Goal: Find specific page/section: Find specific page/section

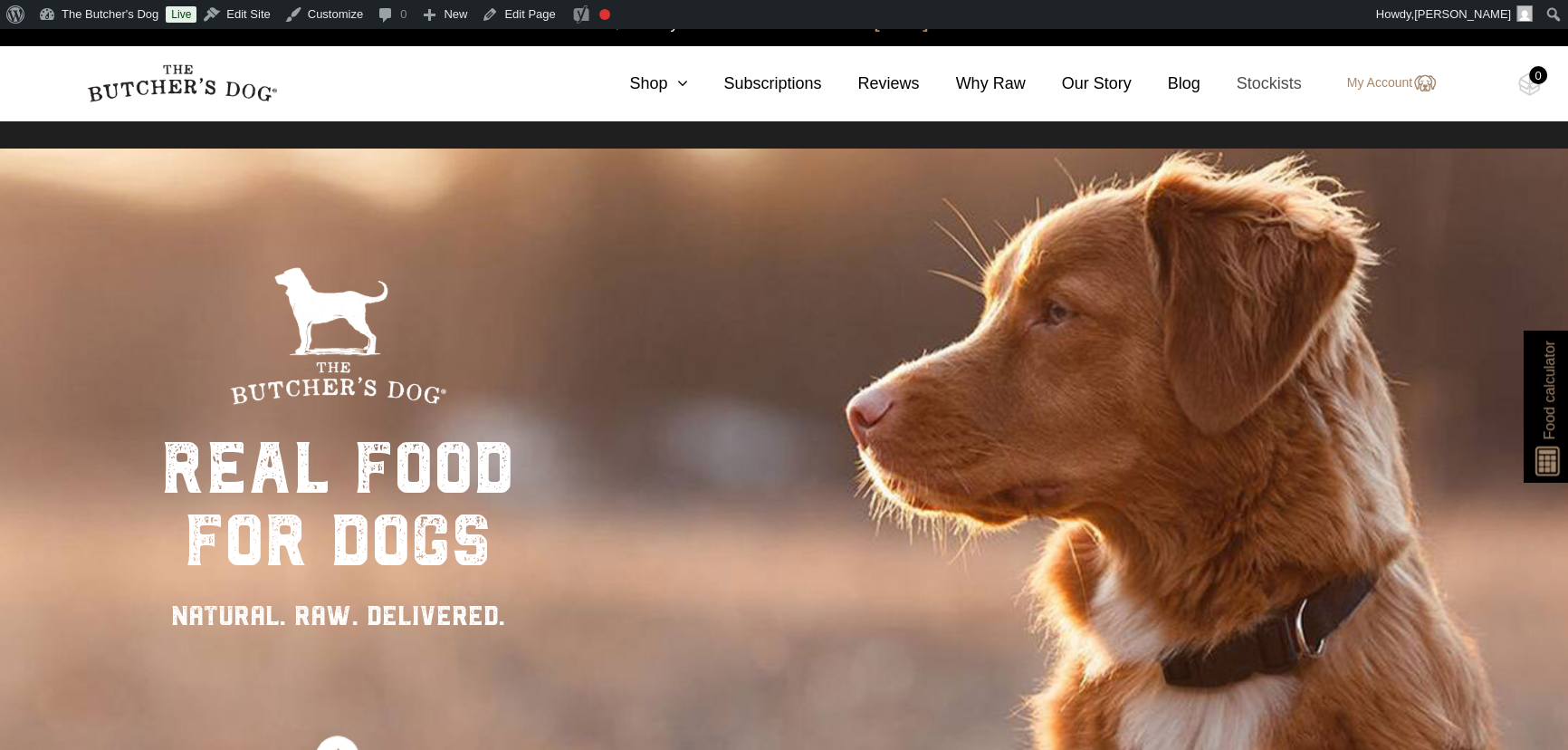
click at [1282, 83] on link "Stockists" at bounding box center [1251, 83] width 101 height 25
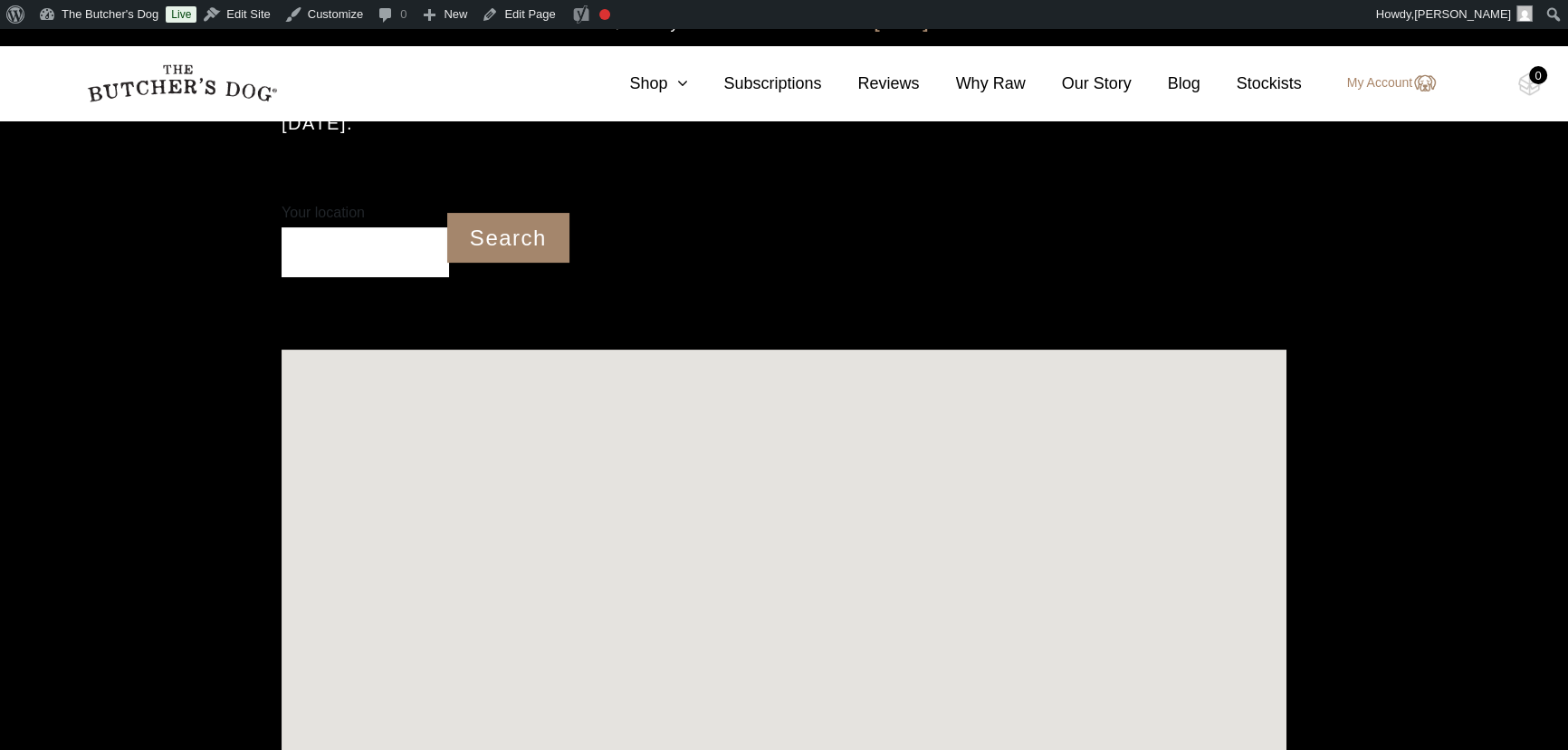
click at [370, 253] on input "Your location" at bounding box center [366, 252] width 168 height 50
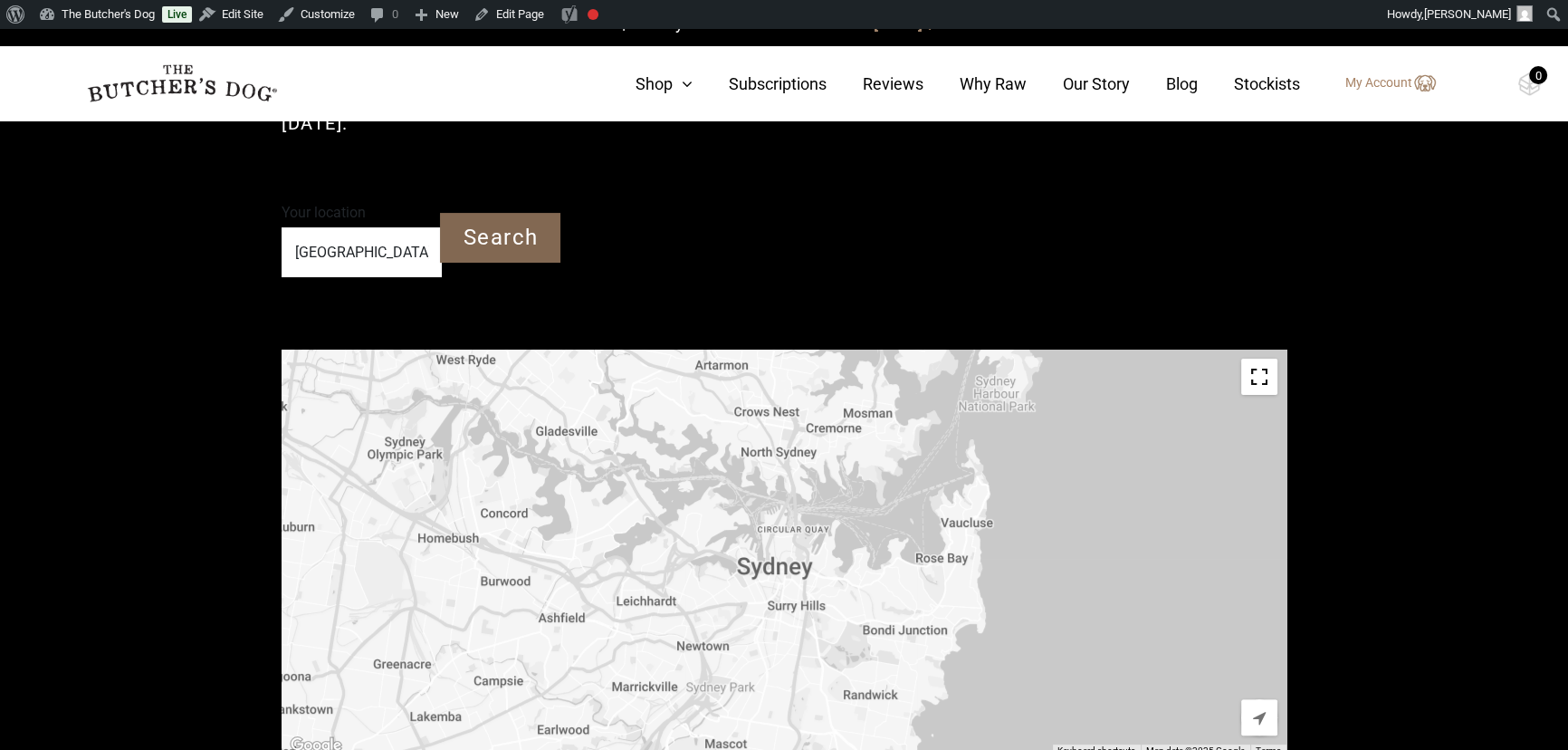
click at [543, 227] on input "Search" at bounding box center [500, 237] width 120 height 50
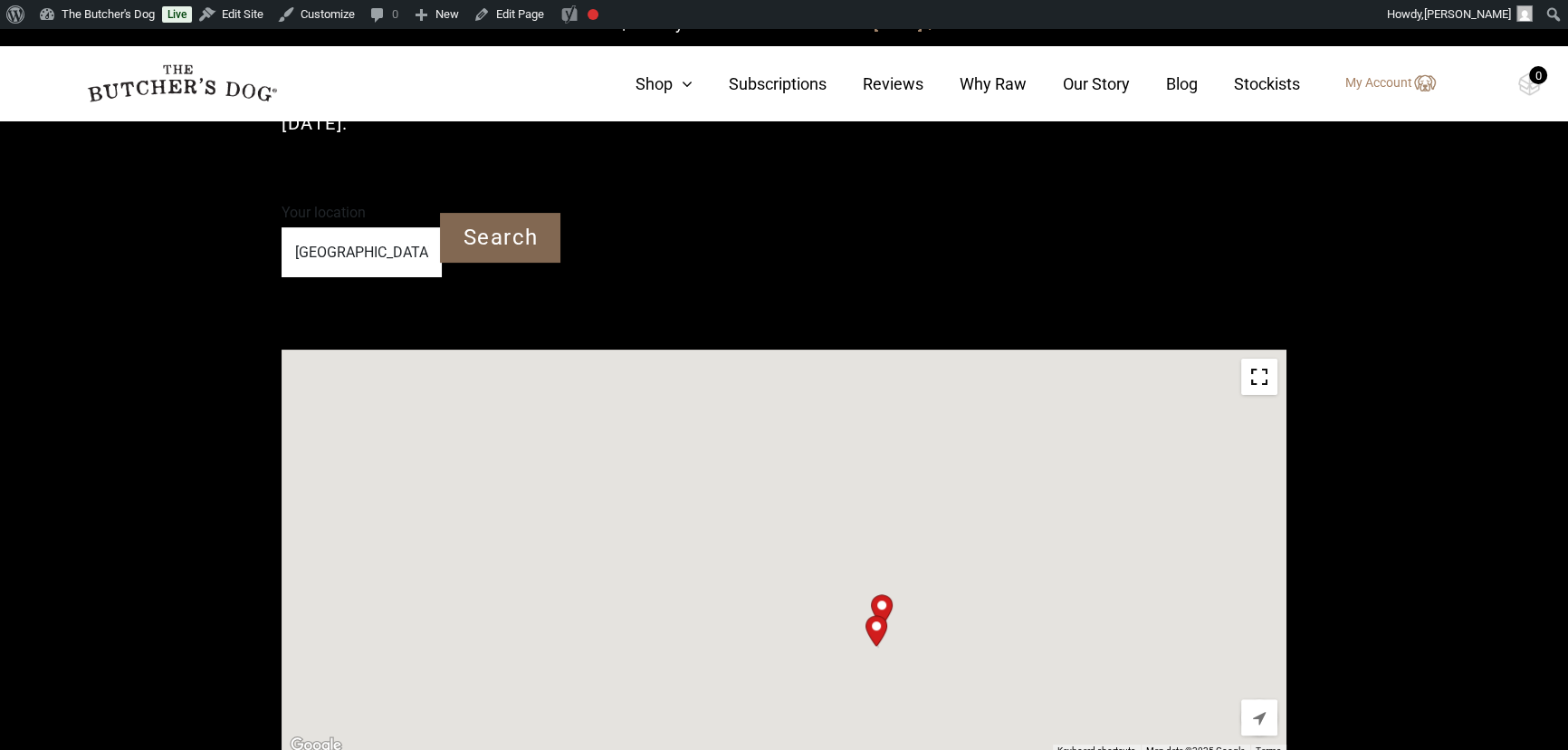
click at [491, 245] on input "Search" at bounding box center [500, 237] width 120 height 50
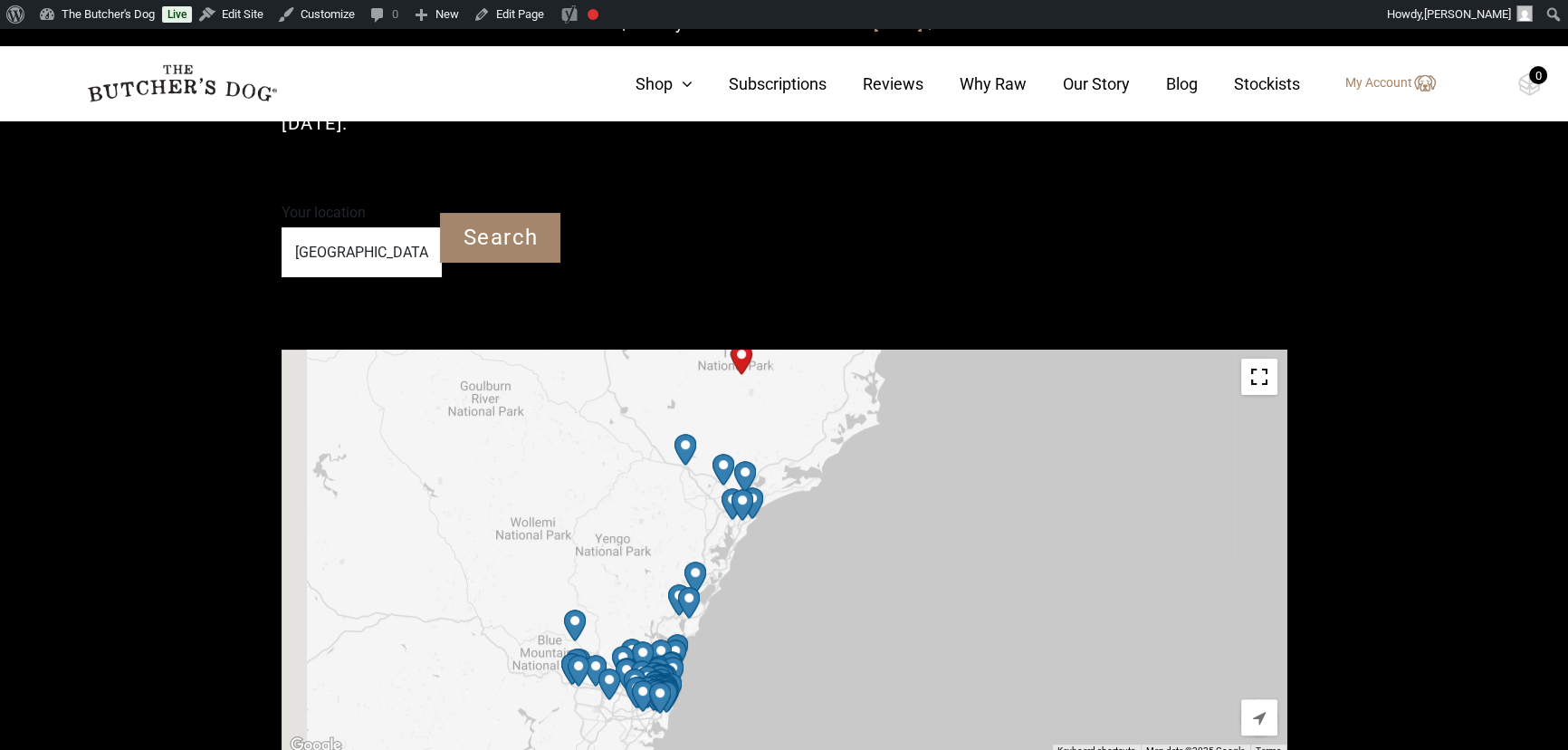
drag, startPoint x: 684, startPoint y: 672, endPoint x: 716, endPoint y: 501, distance: 174.0
click at [716, 501] on img "Petbarn – Glendale" at bounding box center [732, 504] width 36 height 47
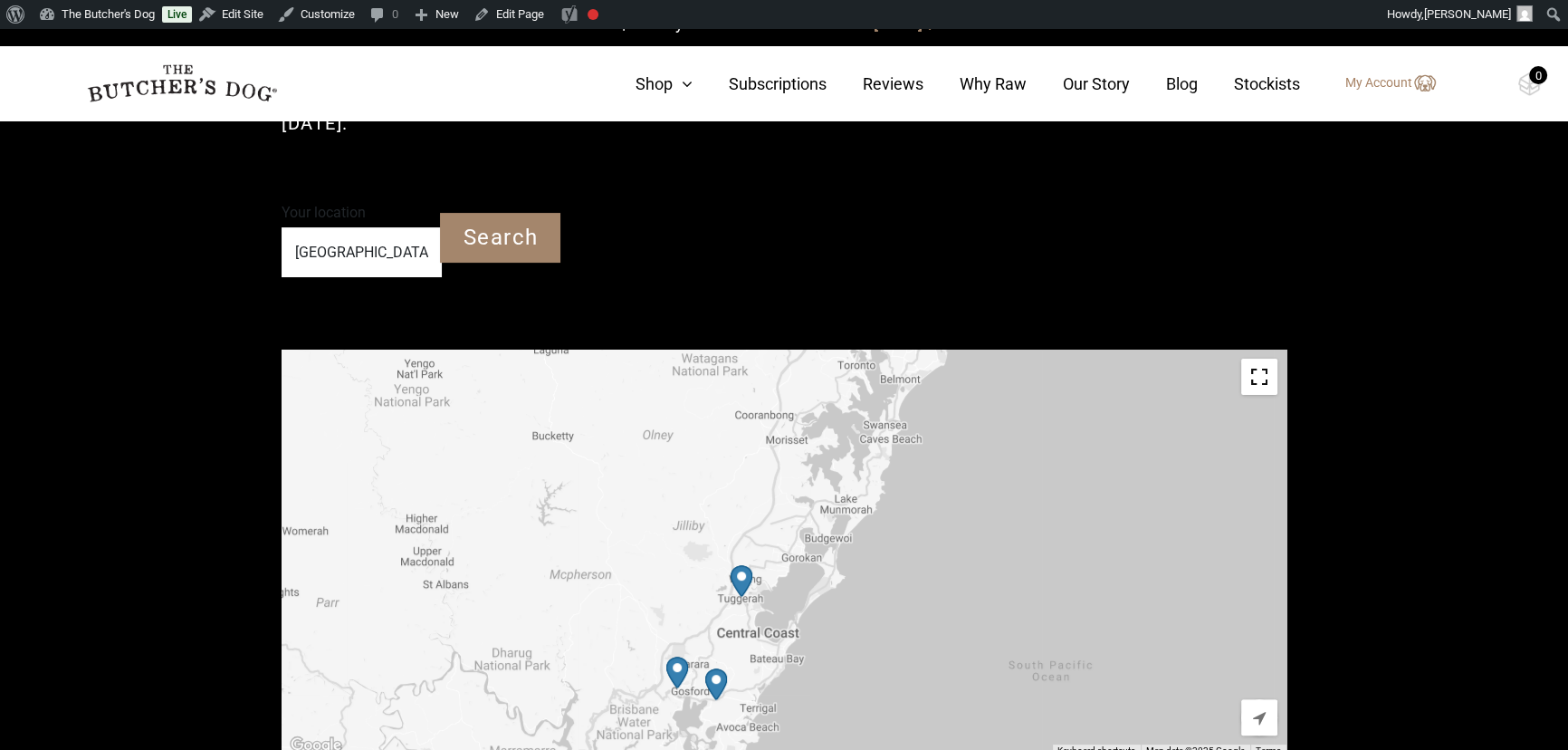
drag, startPoint x: 410, startPoint y: 245, endPoint x: 258, endPoint y: 254, distance: 152.3
type input "Heatherbrae [GEOGRAPHIC_DATA]"
click at [506, 240] on input "Search" at bounding box center [500, 237] width 120 height 50
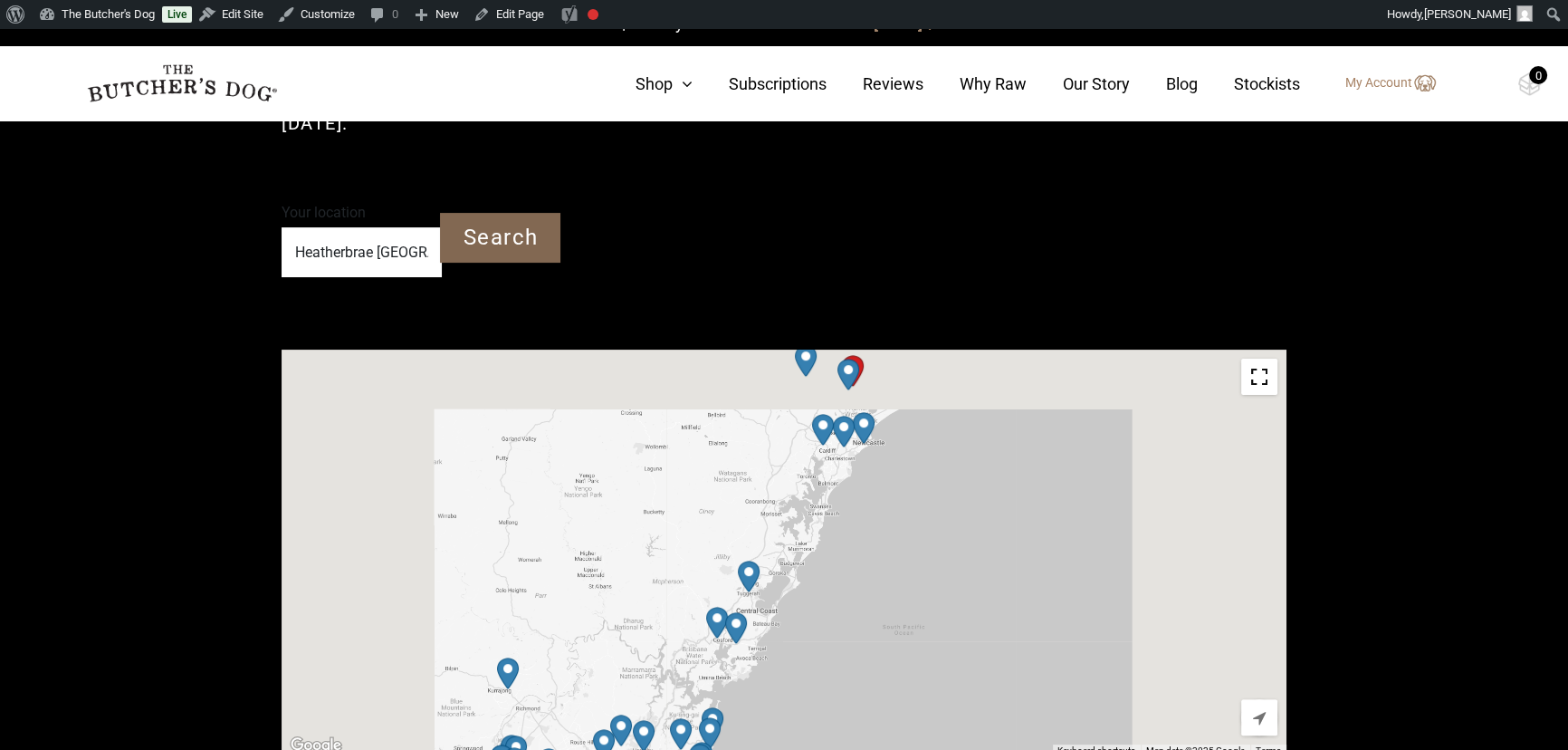
click at [507, 235] on input "Search" at bounding box center [500, 237] width 120 height 50
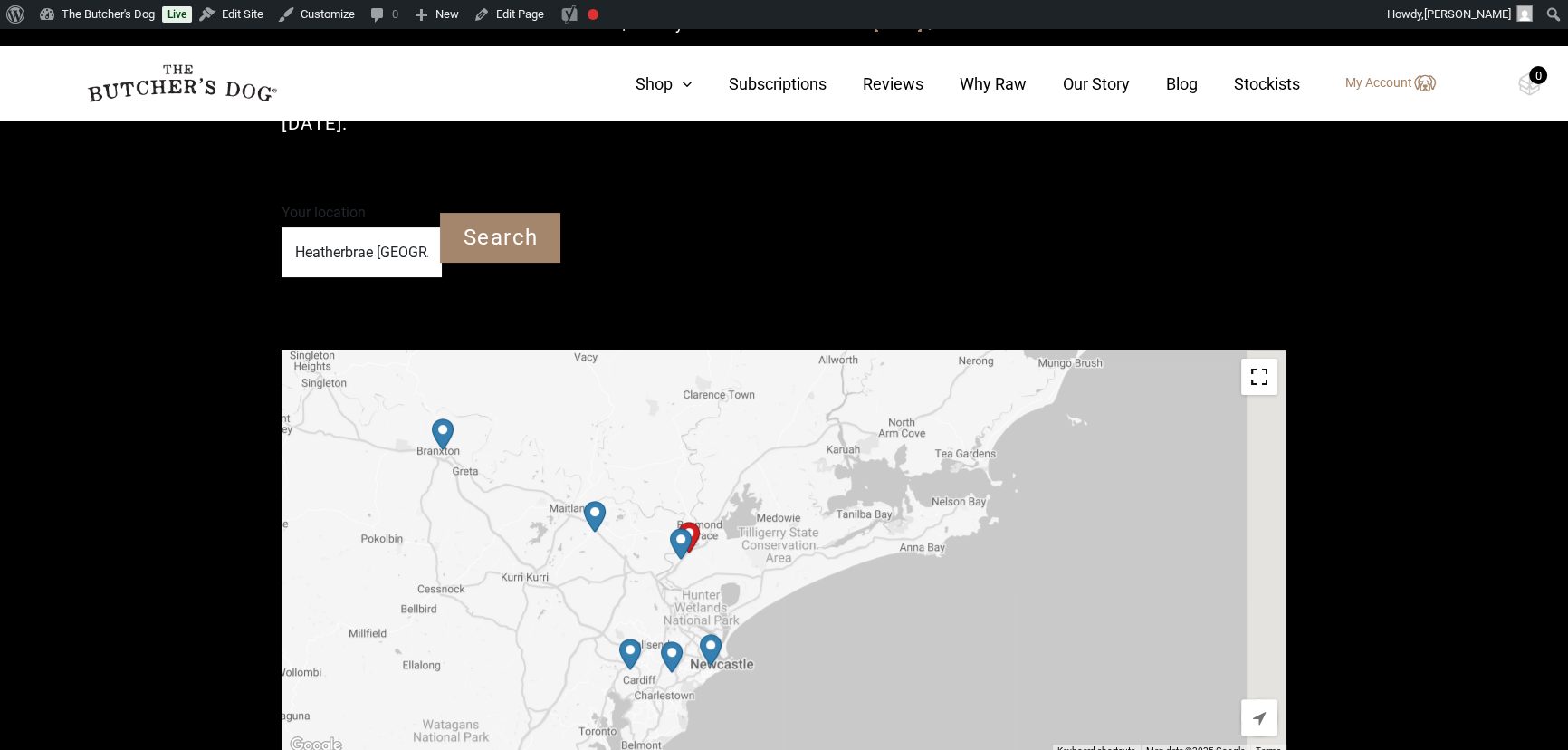
drag, startPoint x: 797, startPoint y: 626, endPoint x: 695, endPoint y: 534, distance: 137.4
click at [695, 534] on div at bounding box center [784, 553] width 1005 height 408
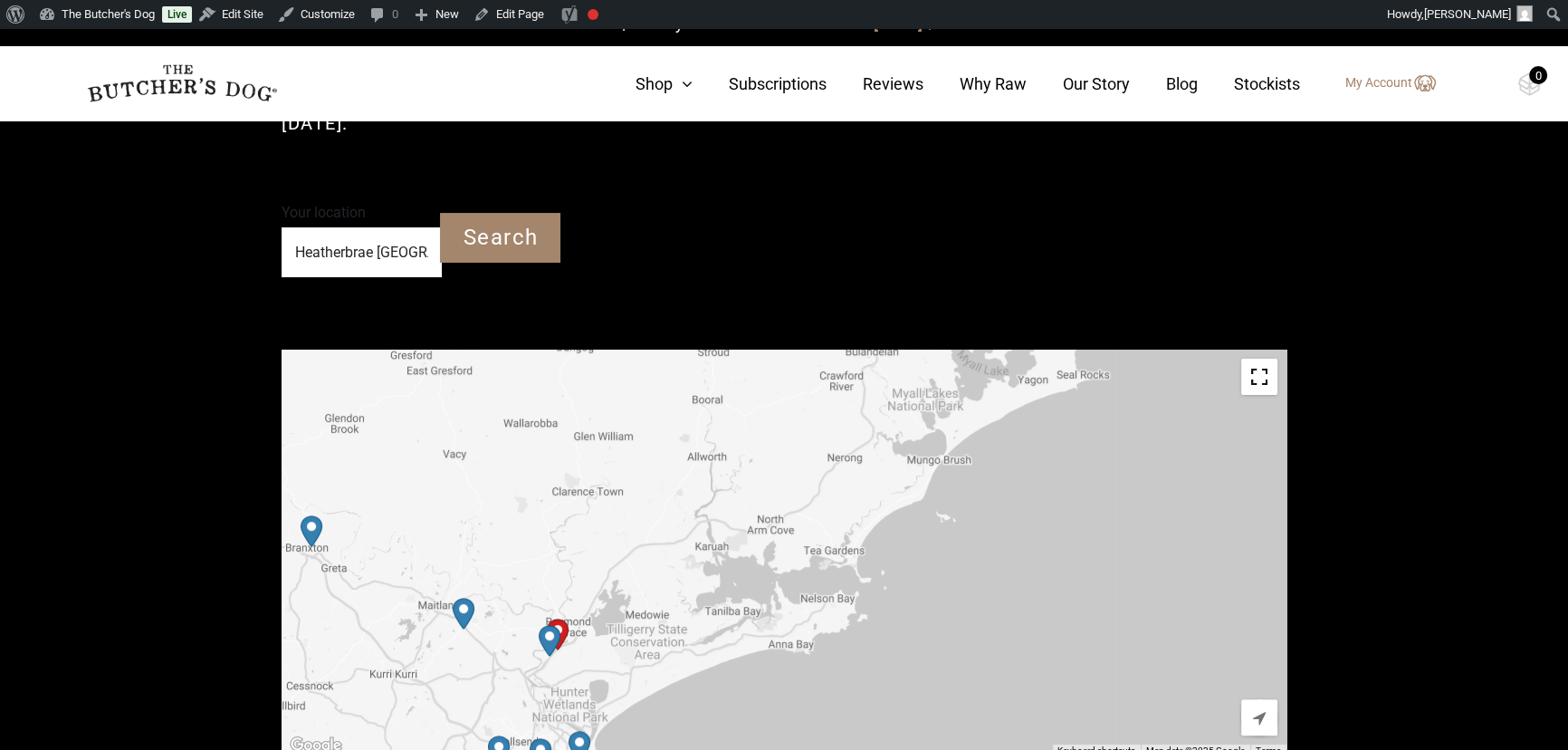
drag, startPoint x: 670, startPoint y: 430, endPoint x: 596, endPoint y: 571, distance: 159.2
click at [596, 571] on div at bounding box center [784, 553] width 1005 height 408
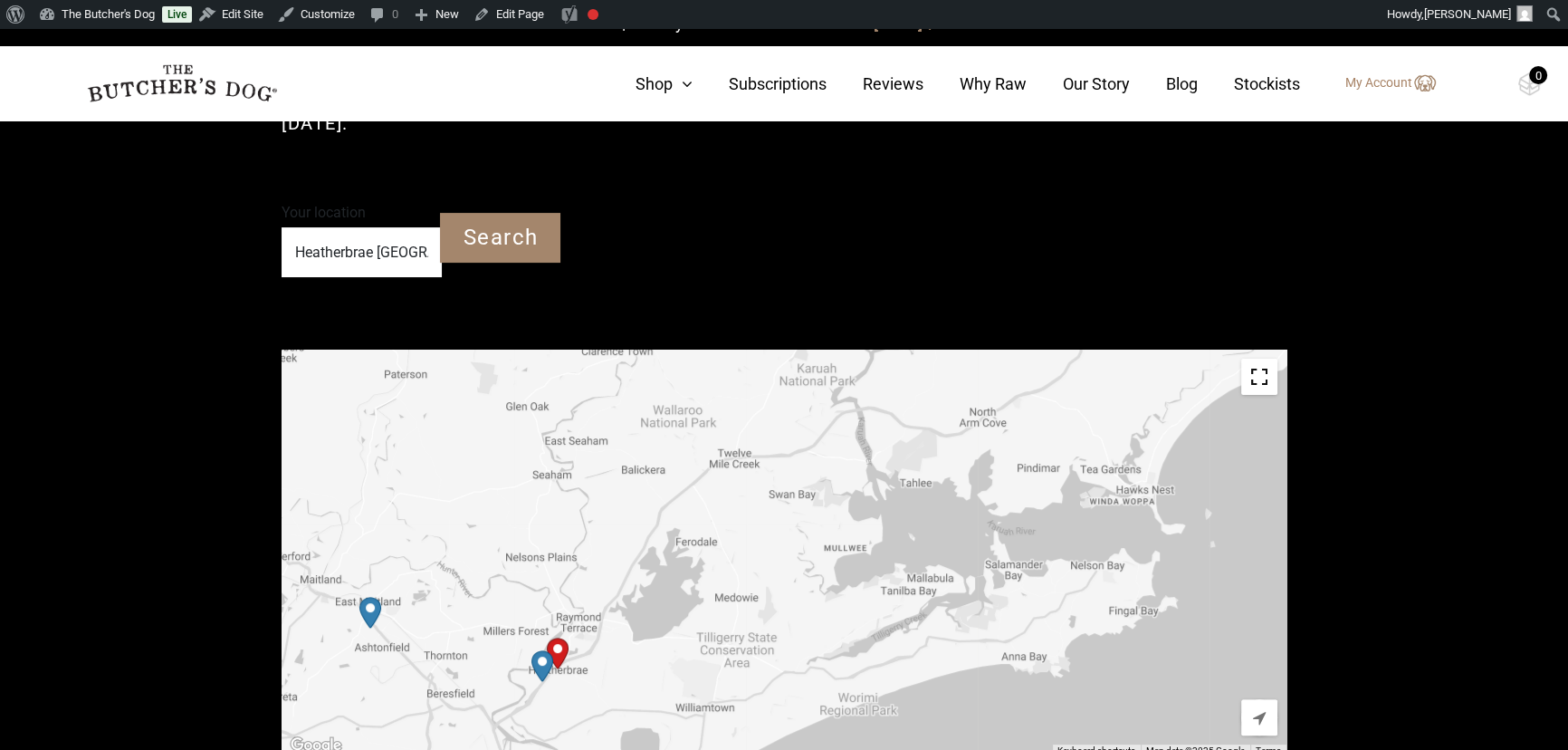
click at [674, 182] on div "The butcher’s dog was always the fittest and healthiest dog in the neighbourhoo…" at bounding box center [784, 94] width 1005 height 208
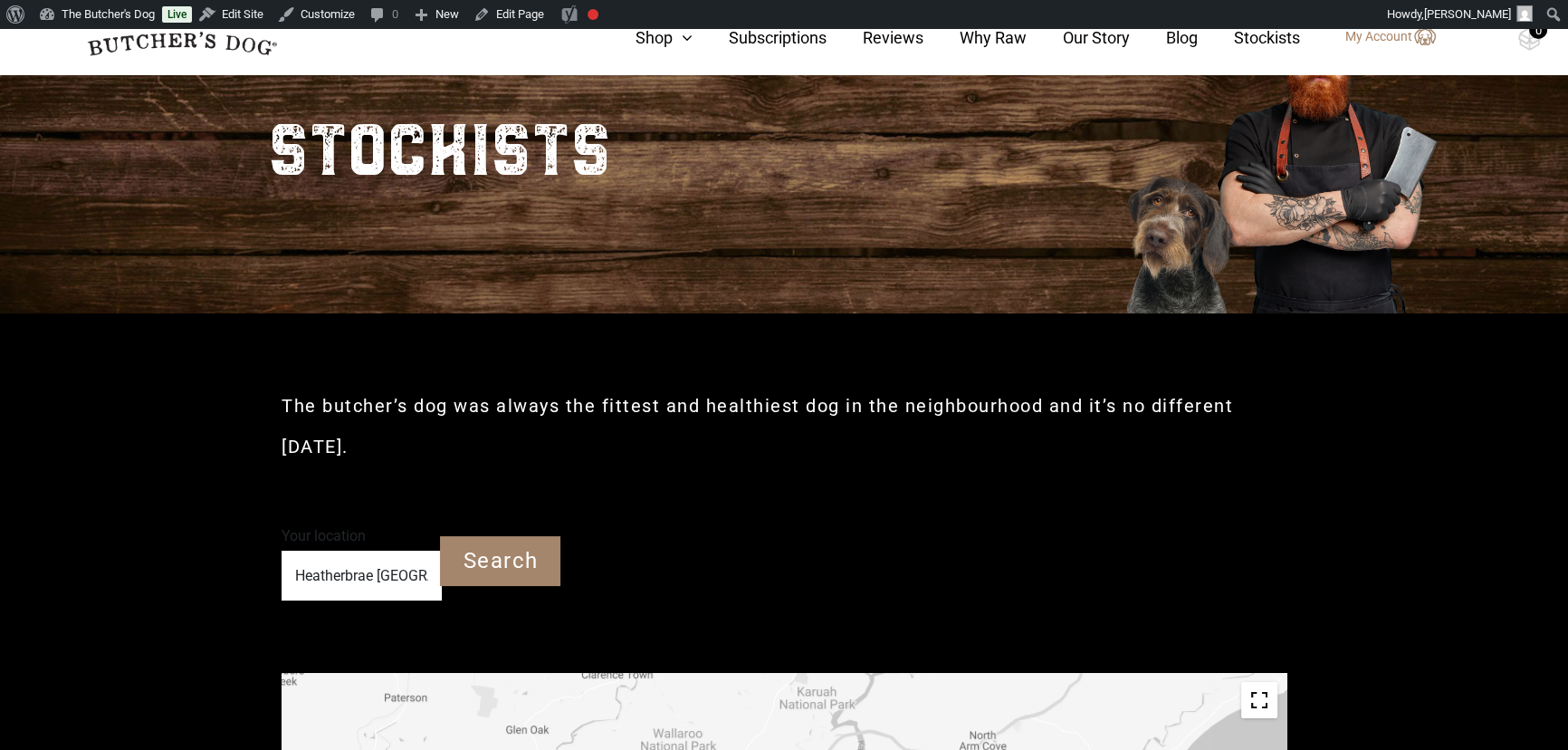
scroll to position [81, 0]
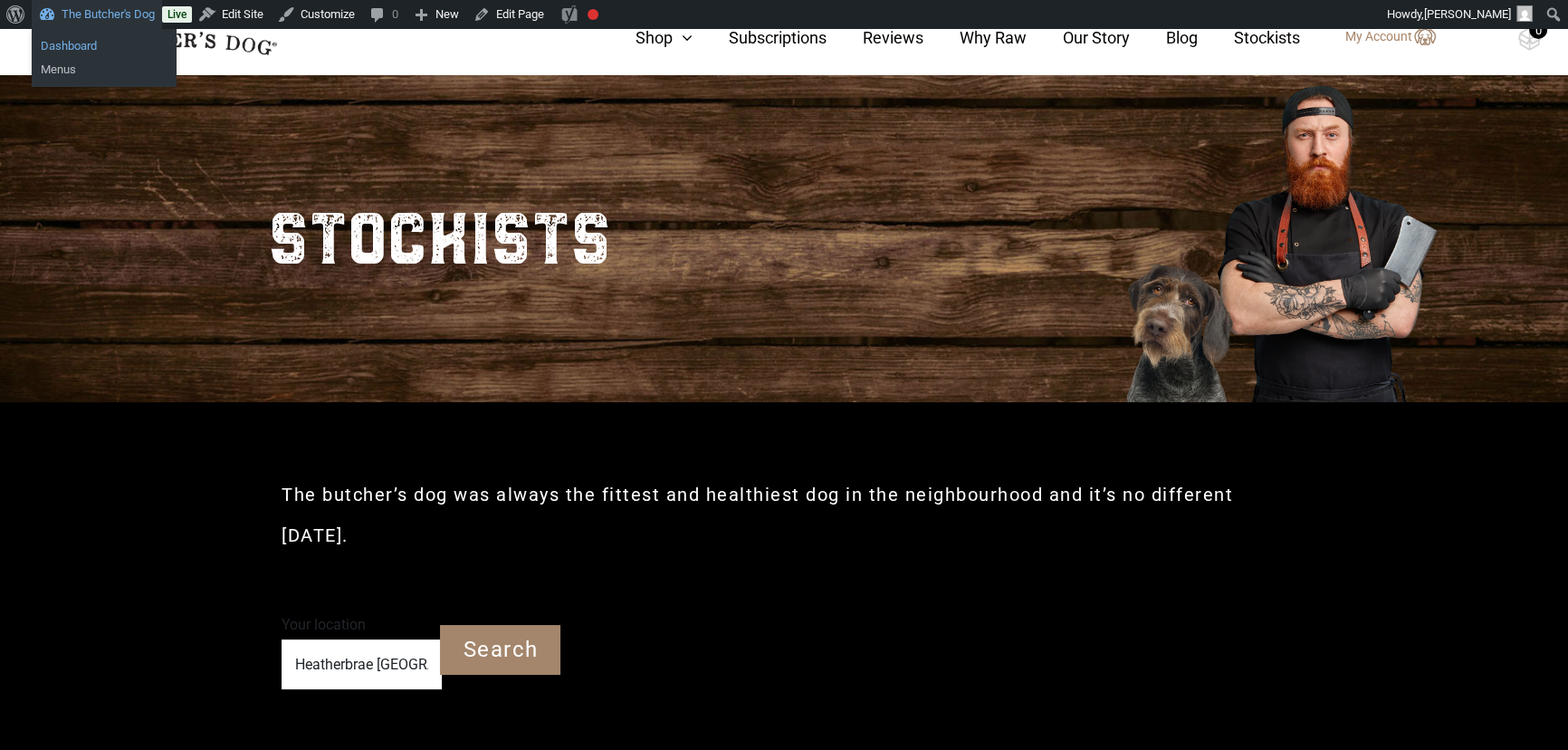
click at [84, 42] on link "Dashboard" at bounding box center [104, 47] width 145 height 24
